Goal: Task Accomplishment & Management: Use online tool/utility

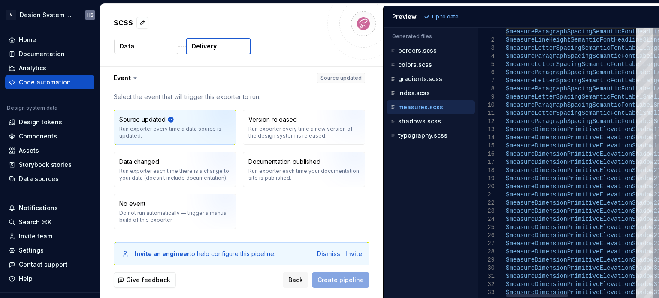
select select "*****"
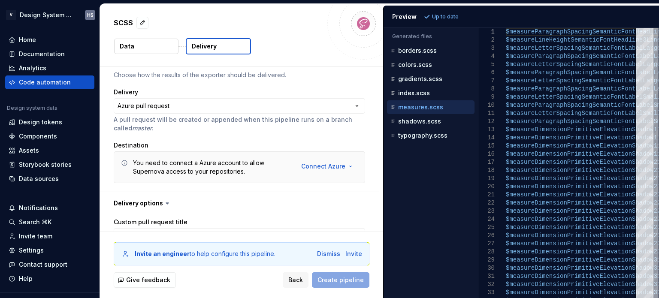
scroll to position [183, 0]
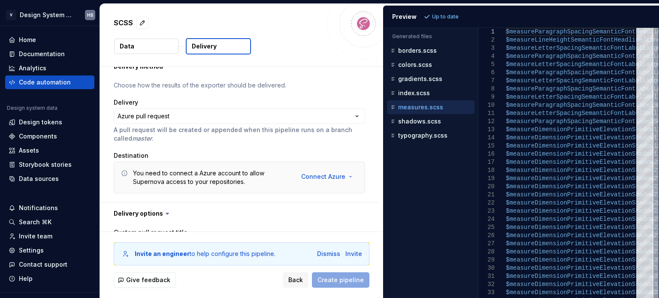
type textarea "*"
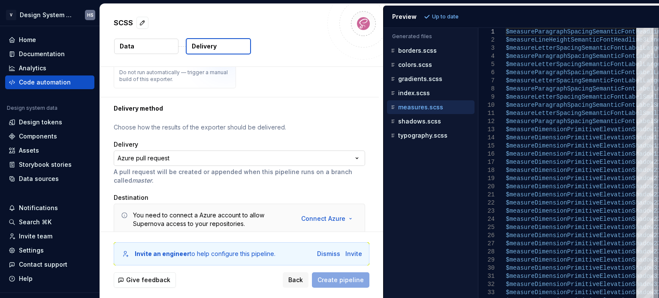
scroll to position [140, 0]
click at [218, 159] on html "**********" at bounding box center [329, 149] width 659 height 298
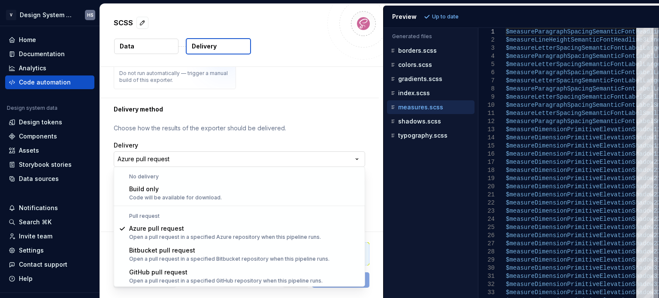
click at [218, 159] on html "**********" at bounding box center [329, 149] width 659 height 298
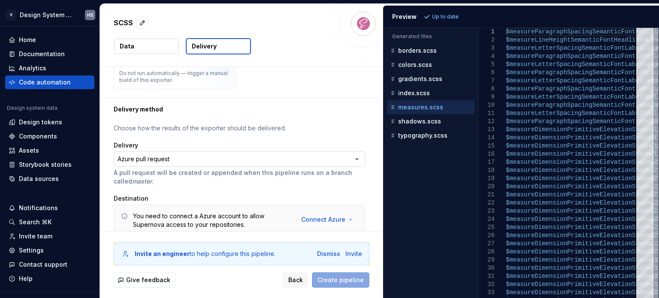
click at [218, 159] on html "**********" at bounding box center [329, 149] width 659 height 298
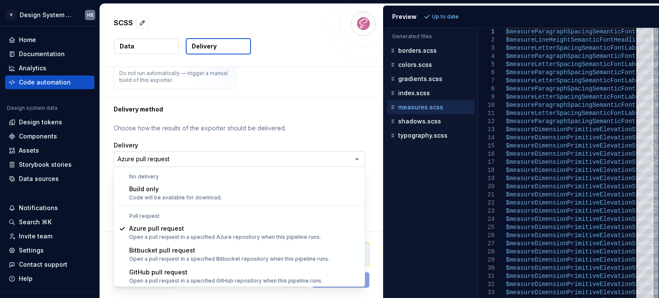
click at [218, 159] on html "**********" at bounding box center [329, 149] width 659 height 298
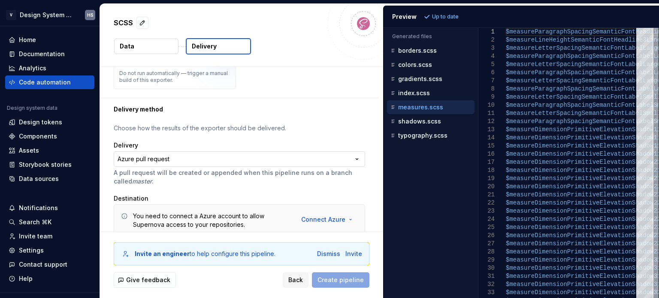
click at [218, 159] on html "**********" at bounding box center [329, 149] width 659 height 298
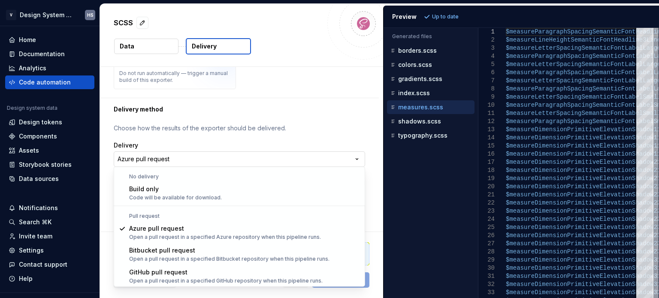
click at [218, 159] on html "**********" at bounding box center [329, 149] width 659 height 298
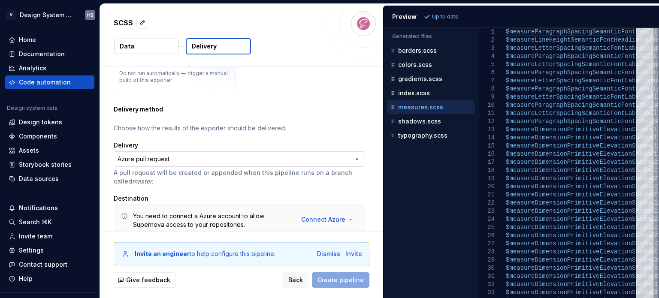
click at [218, 159] on html "**********" at bounding box center [329, 149] width 659 height 298
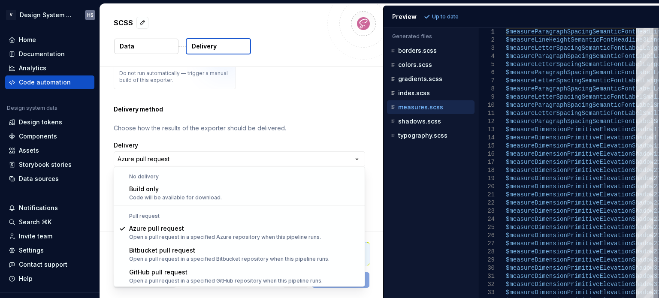
select select "*********"
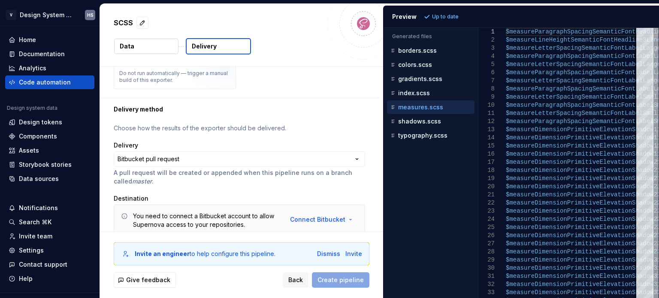
click at [217, 192] on div "**********" at bounding box center [239, 182] width 251 height 117
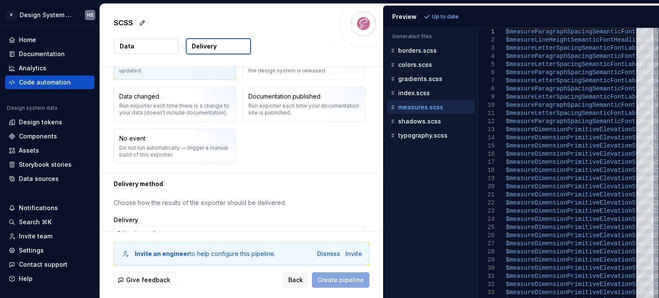
scroll to position [64, 0]
type textarea "*"
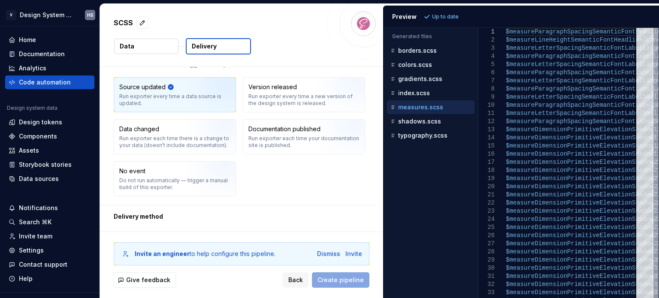
scroll to position [0, 0]
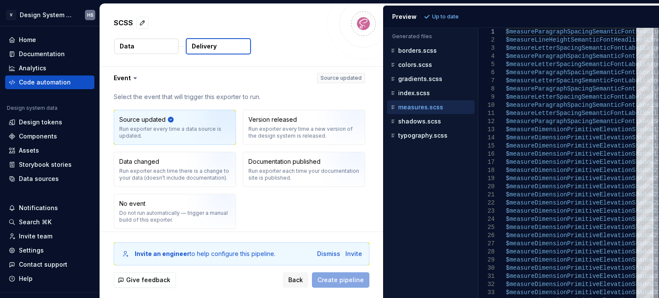
click at [165, 48] on button "Data" at bounding box center [146, 46] width 64 height 15
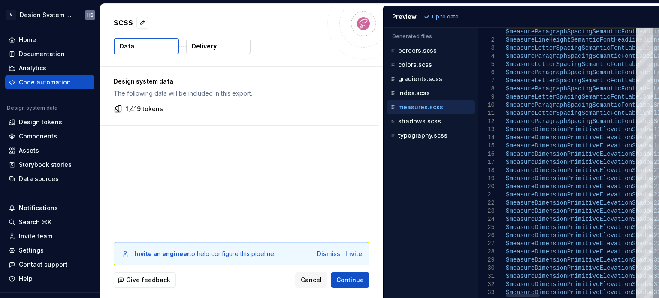
click at [649, 30] on div at bounding box center [644, 39] width 17 height 23
click at [425, 97] on div "index.scss" at bounding box center [430, 93] width 87 height 14
click at [425, 94] on p "index.scss" at bounding box center [414, 93] width 32 height 7
type textarea "**********"
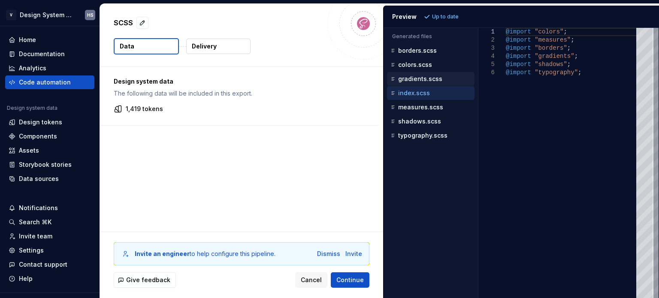
click at [431, 77] on p "gradients.scss" at bounding box center [420, 78] width 44 height 7
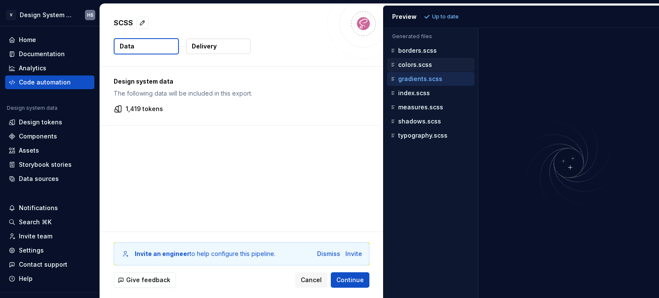
click at [433, 64] on div "colors.scss" at bounding box center [431, 64] width 86 height 9
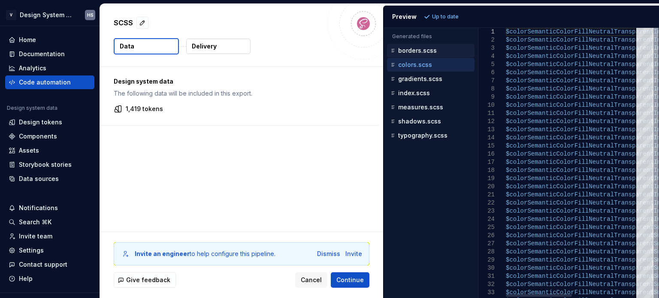
click at [432, 45] on div "borders.scss" at bounding box center [430, 51] width 87 height 14
click at [423, 51] on p "borders.scss" at bounding box center [417, 50] width 39 height 7
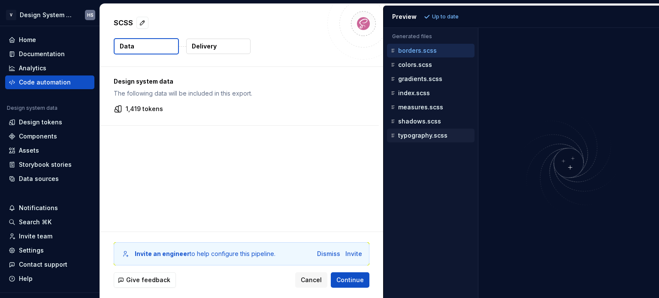
click at [421, 132] on p "typography.scss" at bounding box center [422, 135] width 49 height 7
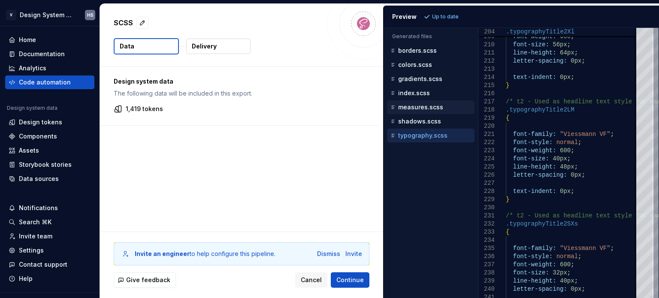
click at [420, 108] on p "measures.scss" at bounding box center [420, 107] width 45 height 7
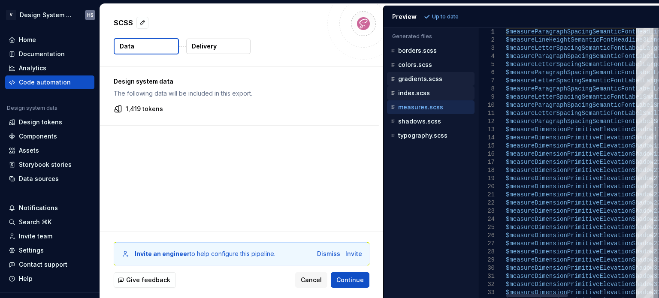
drag, startPoint x: 421, startPoint y: 92, endPoint x: 426, endPoint y: 84, distance: 9.8
click at [422, 92] on p "index.scss" at bounding box center [414, 93] width 32 height 7
type textarea "**********"
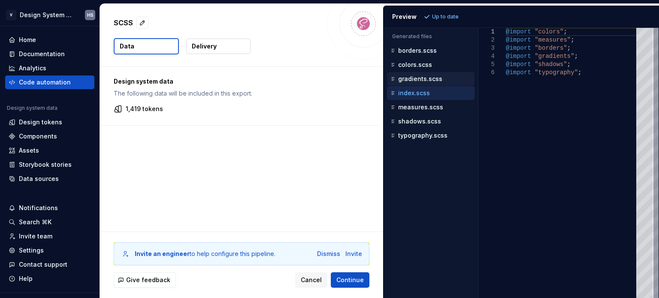
click at [429, 75] on p "gradients.scss" at bounding box center [420, 78] width 44 height 7
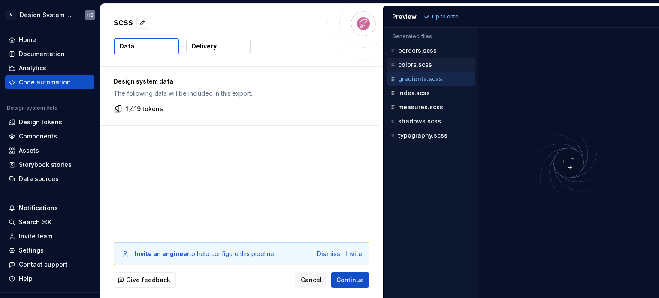
click at [432, 62] on div "colors.scss" at bounding box center [431, 64] width 86 height 9
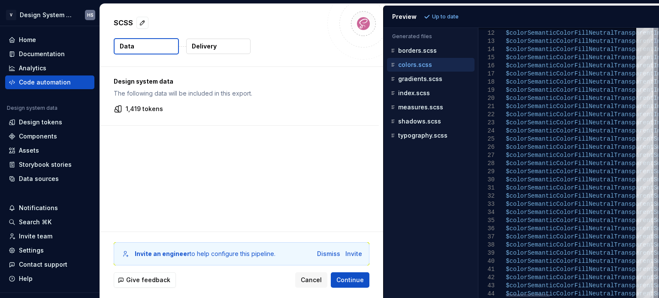
click at [652, 33] on div at bounding box center [644, 44] width 17 height 23
click at [57, 137] on div "Components" at bounding box center [50, 136] width 82 height 9
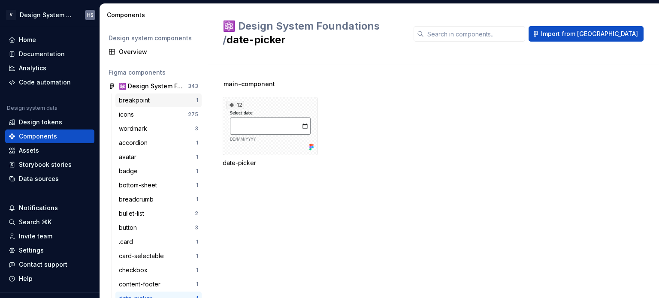
click at [165, 103] on div "breakpoint" at bounding box center [157, 100] width 77 height 9
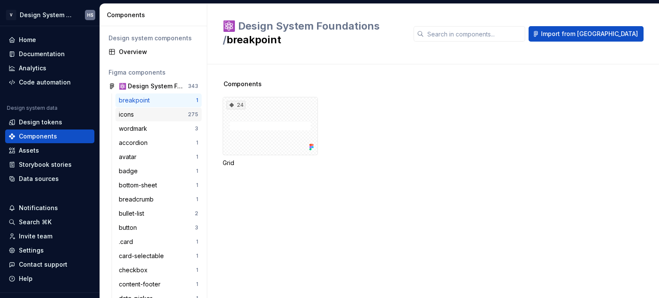
click at [168, 112] on div "icons" at bounding box center [153, 114] width 69 height 9
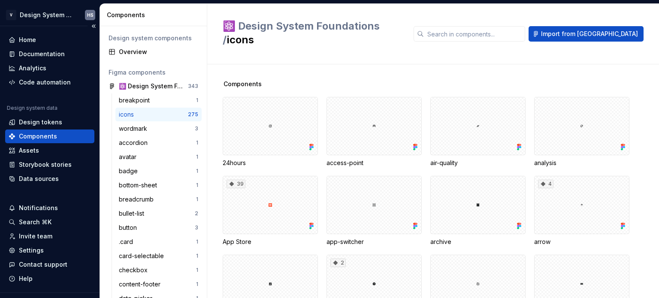
click at [51, 114] on div "Design system data" at bounding box center [49, 110] width 89 height 10
click at [51, 119] on div "Design tokens" at bounding box center [40, 122] width 43 height 9
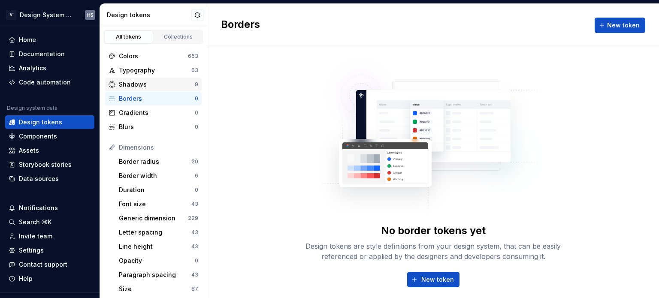
click at [152, 80] on div "Shadows" at bounding box center [157, 84] width 76 height 9
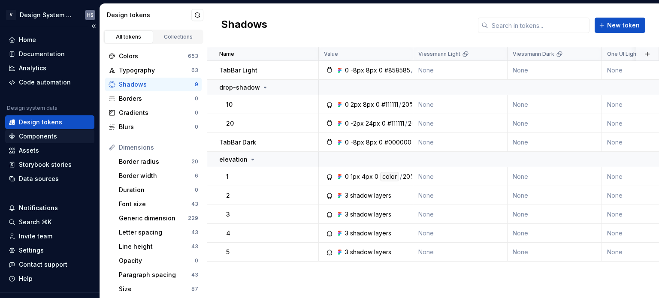
click at [54, 137] on div "Components" at bounding box center [38, 136] width 38 height 9
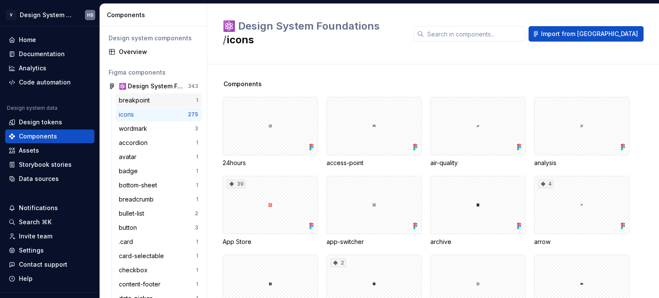
click at [153, 104] on div "breakpoint" at bounding box center [157, 100] width 77 height 9
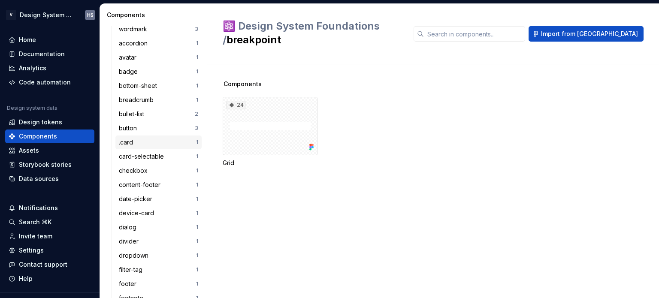
scroll to position [86, 0]
click at [142, 143] on div "button" at bounding box center [157, 142] width 76 height 9
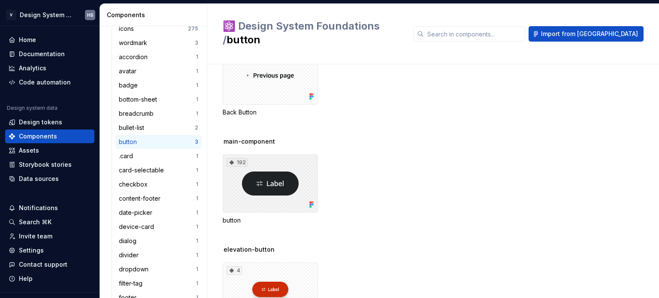
scroll to position [92, 0]
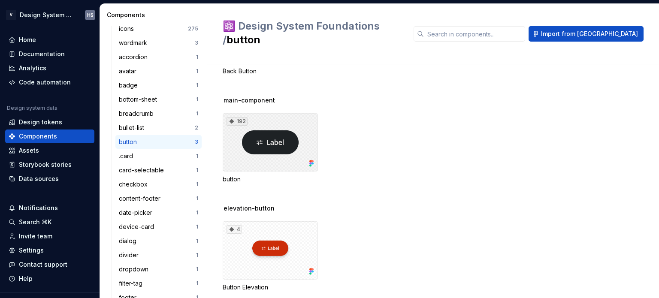
click at [281, 153] on div "192" at bounding box center [270, 142] width 95 height 58
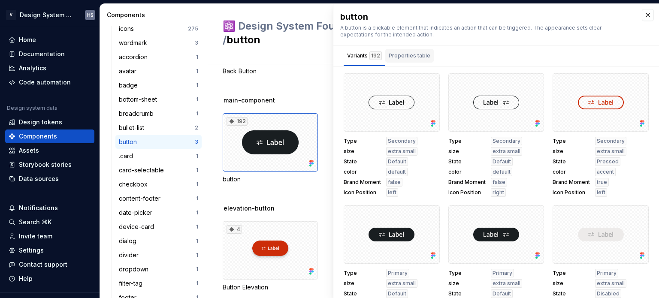
click at [406, 56] on div "Properties table" at bounding box center [409, 55] width 42 height 9
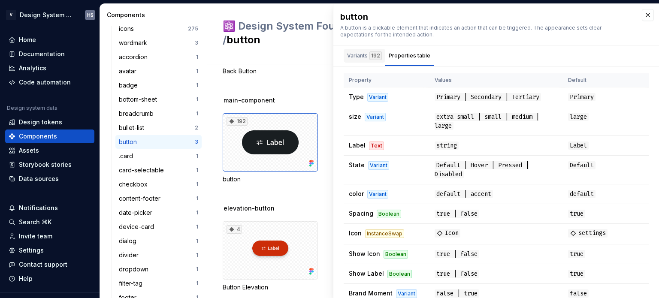
click at [369, 64] on div "Variants 192" at bounding box center [364, 57] width 42 height 17
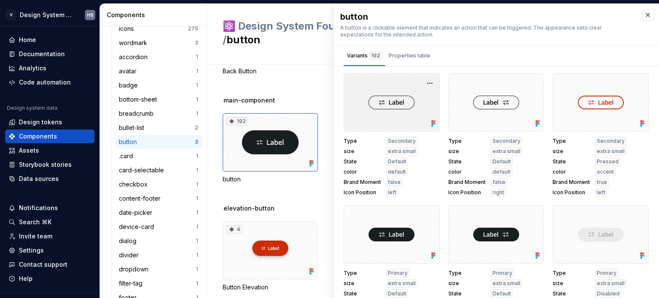
click at [400, 102] on div at bounding box center [391, 102] width 96 height 58
click at [429, 112] on div at bounding box center [391, 102] width 96 height 58
drag, startPoint x: 429, startPoint y: 112, endPoint x: 405, endPoint y: 146, distance: 41.8
click at [429, 112] on div at bounding box center [391, 102] width 96 height 58
click at [404, 151] on span "extra small" at bounding box center [402, 151] width 28 height 7
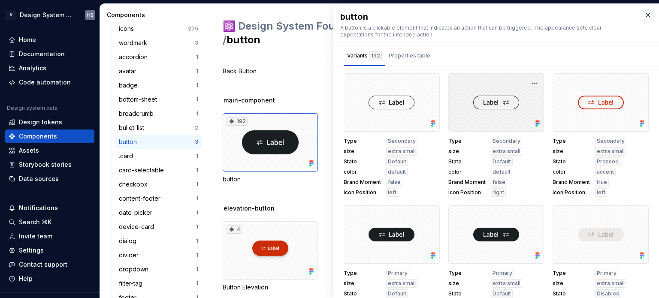
click at [488, 111] on div at bounding box center [496, 102] width 96 height 58
click at [494, 117] on div at bounding box center [496, 102] width 96 height 58
click at [167, 141] on div "button" at bounding box center [157, 142] width 76 height 9
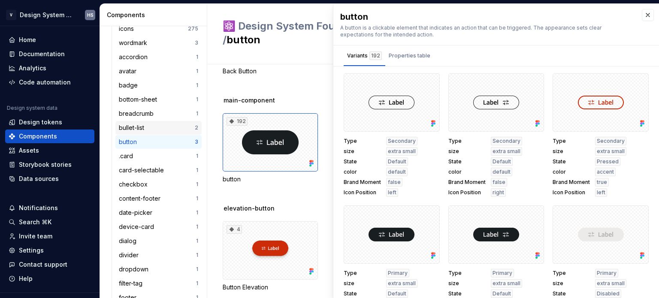
click at [165, 123] on div "bullet-list" at bounding box center [157, 127] width 76 height 9
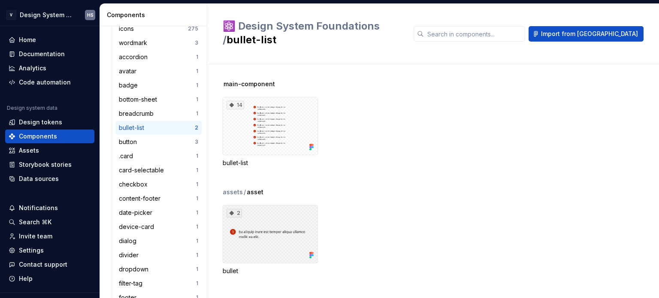
click at [254, 238] on div "2" at bounding box center [270, 234] width 95 height 58
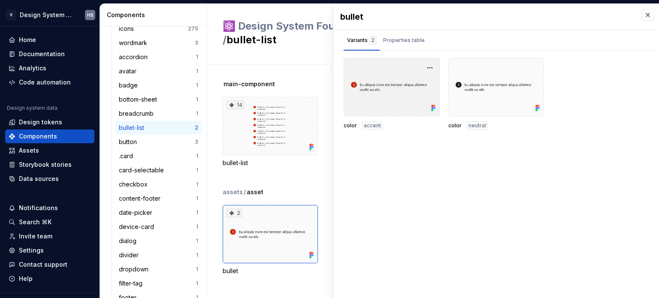
click at [369, 99] on div at bounding box center [391, 87] width 96 height 58
click at [147, 212] on div "date-picker" at bounding box center [137, 212] width 37 height 9
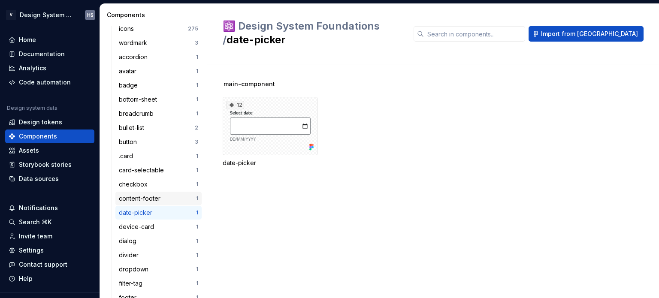
click at [151, 199] on div "content-footer" at bounding box center [141, 198] width 45 height 9
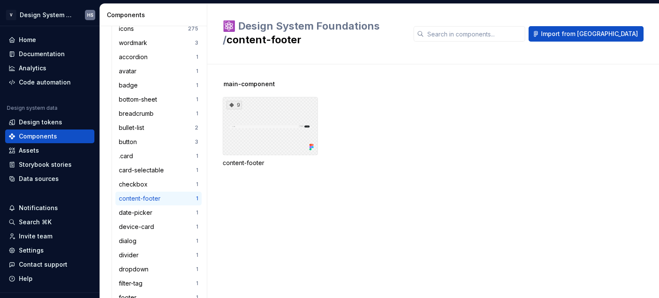
click at [264, 124] on div "9" at bounding box center [270, 126] width 95 height 58
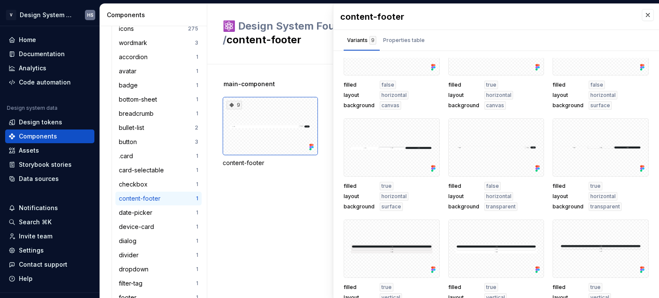
scroll to position [57, 0]
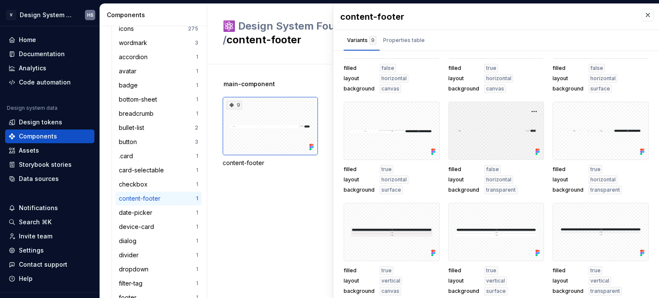
click at [471, 130] on div at bounding box center [496, 131] width 96 height 58
click at [56, 82] on div "Code automation" at bounding box center [45, 82] width 52 height 9
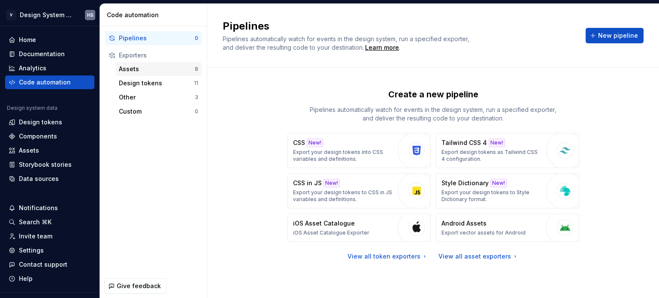
click at [169, 69] on div "Assets" at bounding box center [157, 69] width 76 height 9
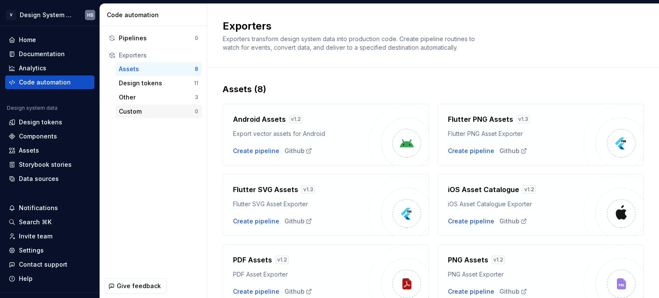
click at [154, 108] on div "Custom" at bounding box center [157, 111] width 76 height 9
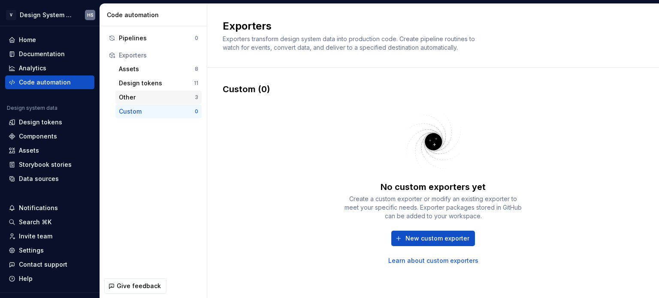
click at [155, 97] on div "Other" at bounding box center [157, 97] width 76 height 9
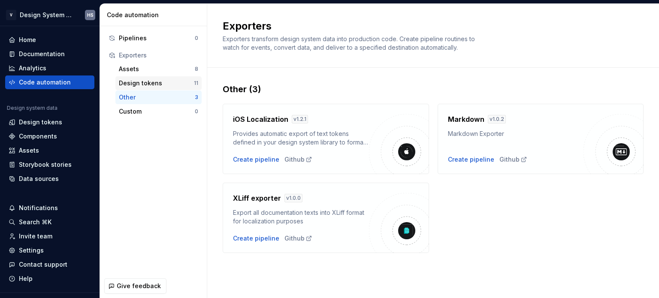
click at [172, 86] on div "Design tokens" at bounding box center [156, 83] width 75 height 9
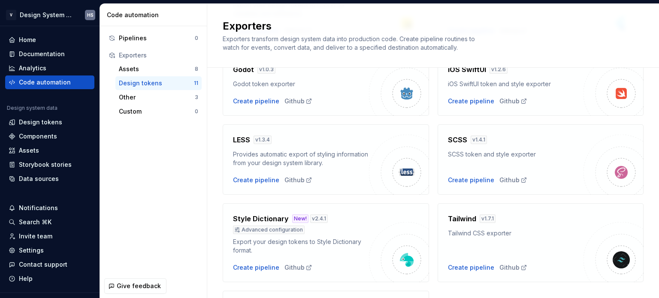
scroll to position [172, 0]
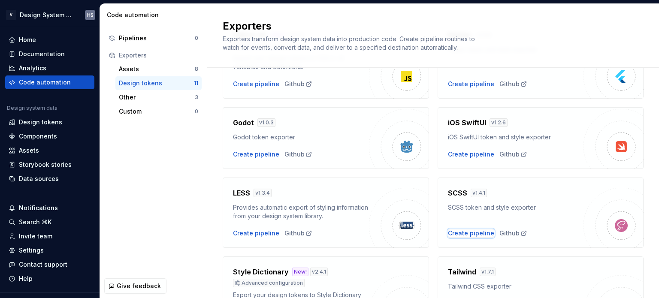
click at [463, 232] on div "Create pipeline" at bounding box center [471, 233] width 46 height 9
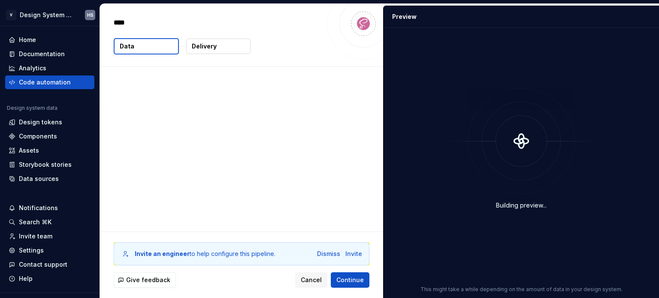
type textarea "*"
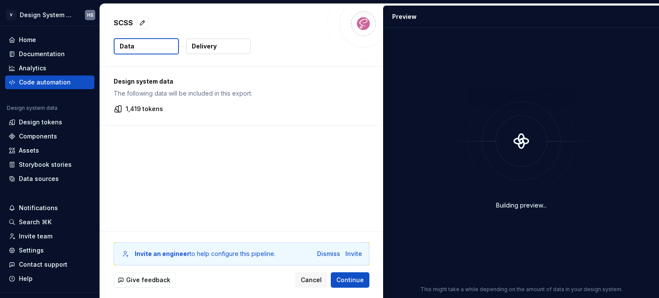
click at [165, 63] on div "SCSS Data Delivery" at bounding box center [241, 35] width 283 height 63
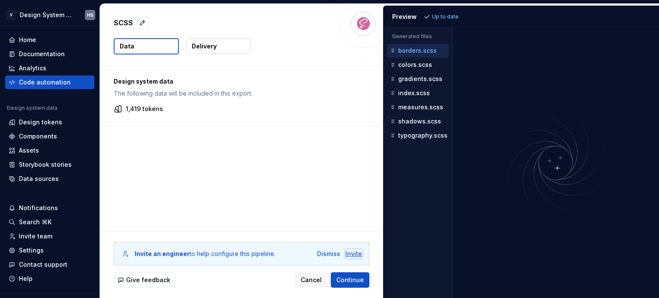
click at [360, 255] on div "Invite" at bounding box center [353, 254] width 17 height 9
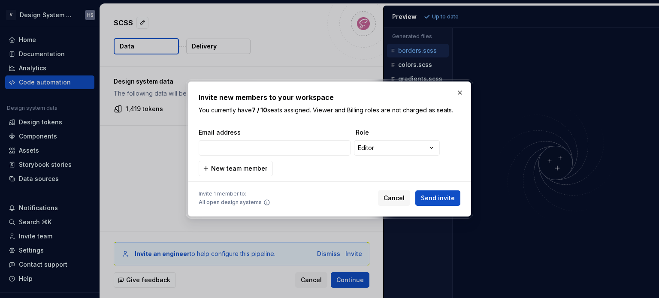
click at [460, 96] on button "button" at bounding box center [460, 93] width 12 height 12
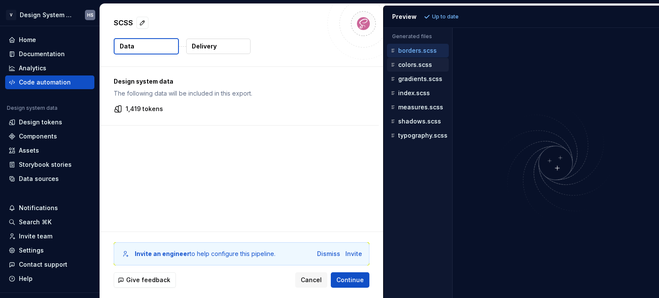
click at [421, 63] on p "colors.scss" at bounding box center [415, 64] width 34 height 7
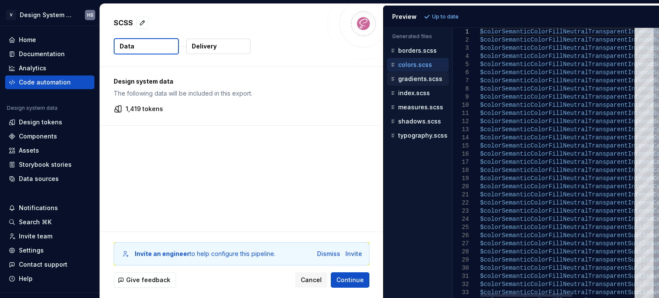
click at [421, 75] on p "gradients.scss" at bounding box center [420, 78] width 44 height 7
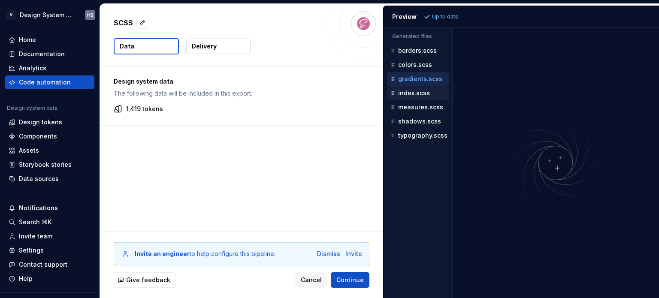
click at [421, 89] on div "index.scss" at bounding box center [418, 93] width 60 height 9
